Goal: Find specific page/section: Find specific page/section

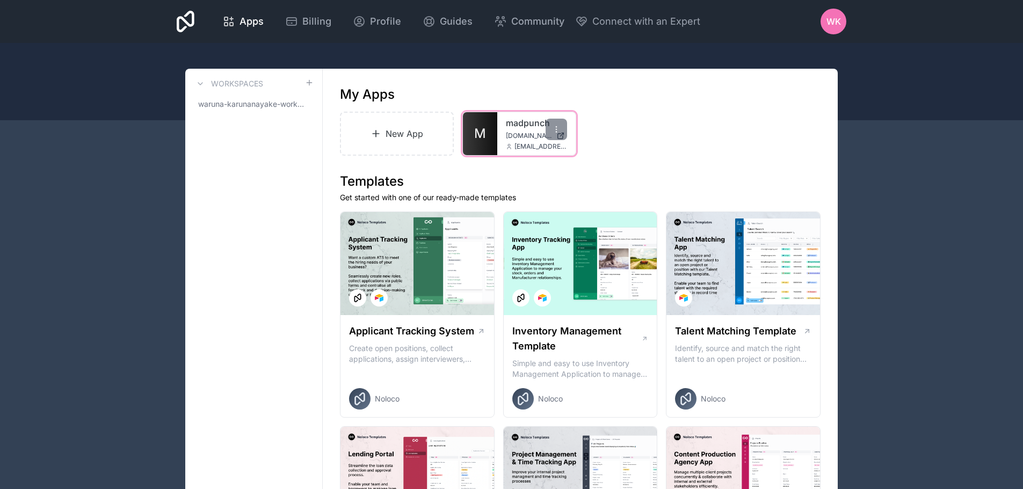
click at [497, 131] on div "madpunch [DOMAIN_NAME] [EMAIL_ADDRESS][DOMAIN_NAME]" at bounding box center [536, 133] width 78 height 43
click at [516, 124] on link "madpunch" at bounding box center [536, 123] width 61 height 13
